Goal: Information Seeking & Learning: Learn about a topic

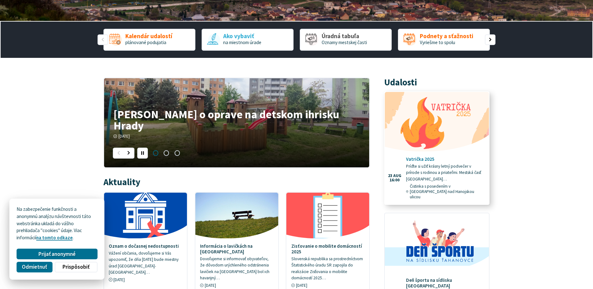
scroll to position [188, 0]
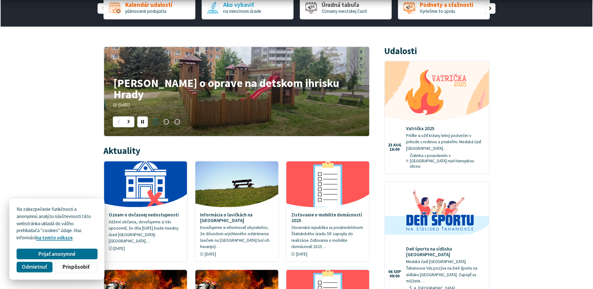
click at [190, 99] on h4 "[PERSON_NAME] o oprave na detskom ihrisku Hrady" at bounding box center [237, 88] width 246 height 23
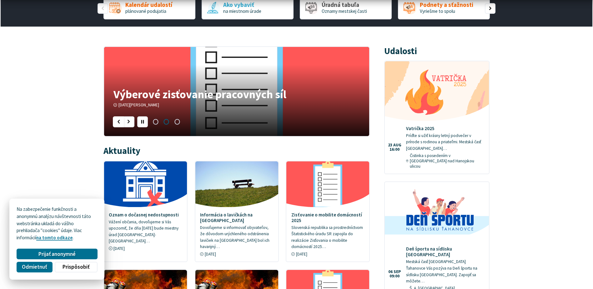
click at [116, 118] on div "Predošlý slajd" at bounding box center [118, 121] width 11 height 11
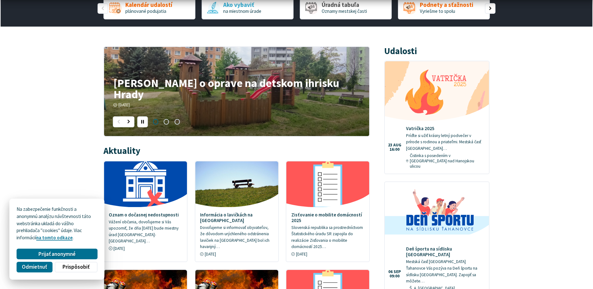
click at [148, 100] on h4 "[PERSON_NAME] o oprave na detskom ihrisku Hrady" at bounding box center [237, 88] width 246 height 23
click at [148, 98] on h4 "[PERSON_NAME] o oprave na detskom ihrisku Hrady" at bounding box center [237, 88] width 246 height 23
